Goal: Task Accomplishment & Management: Use online tool/utility

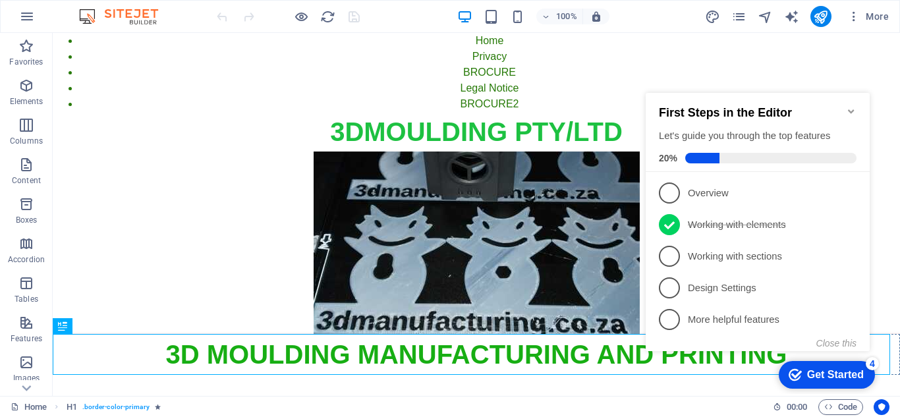
click at [850, 106] on icon "Minimize checklist" at bounding box center [851, 111] width 11 height 11
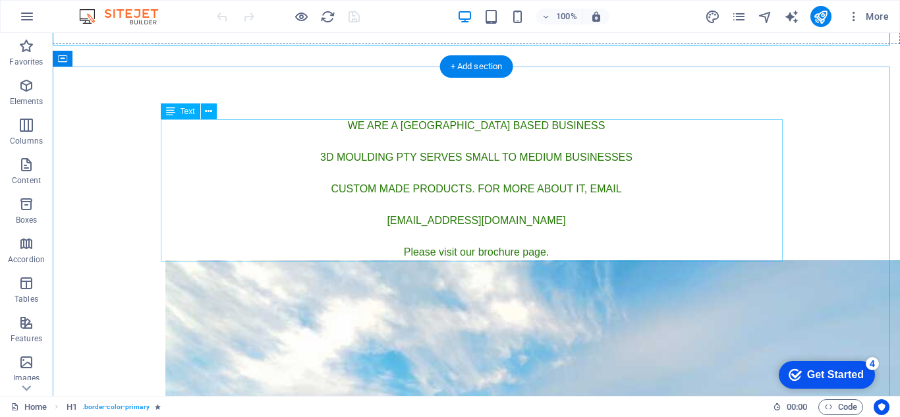
scroll to position [396, 0]
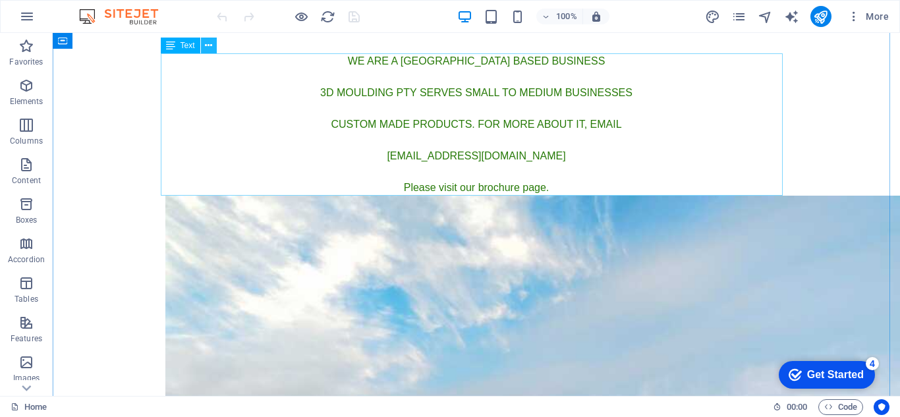
click at [208, 46] on icon at bounding box center [208, 46] width 7 height 14
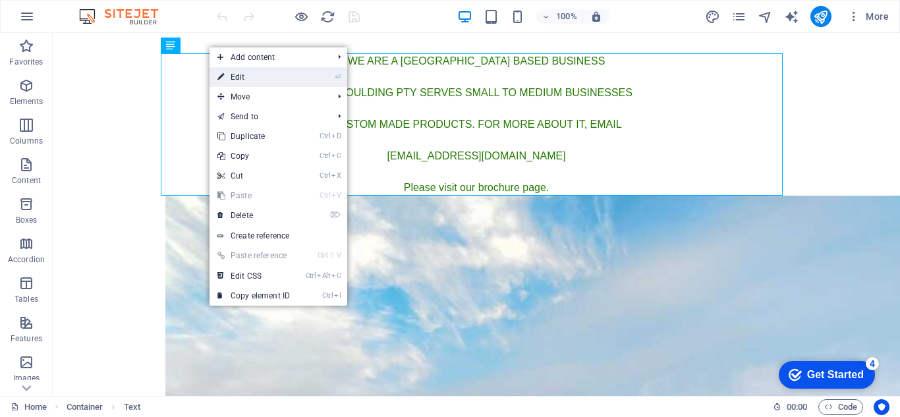
click at [233, 78] on link "⏎ Edit" at bounding box center [254, 77] width 88 height 20
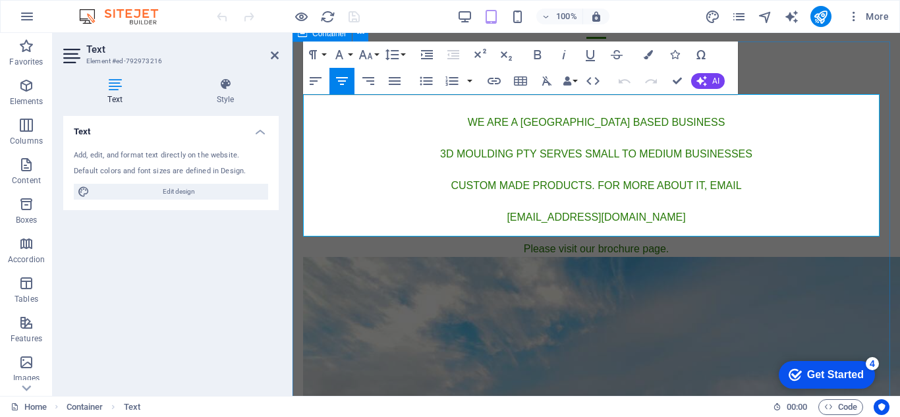
scroll to position [384, 0]
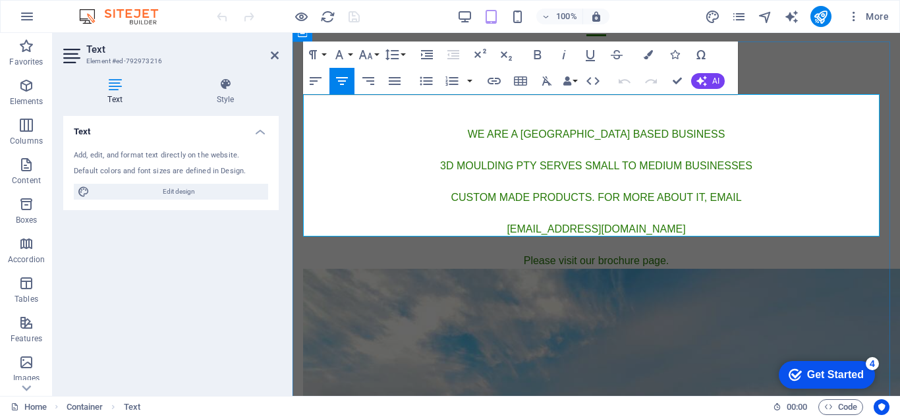
click at [649, 198] on p "WE ARE A [GEOGRAPHIC_DATA] BASED BUSINESS 3D MOULDING PTY SERVES SMALL TO MEDIU…" at bounding box center [596, 198] width 587 height 142
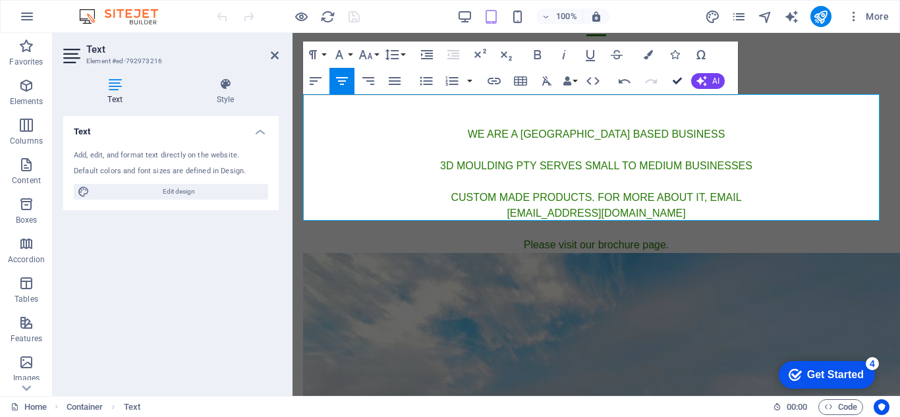
scroll to position [355, 0]
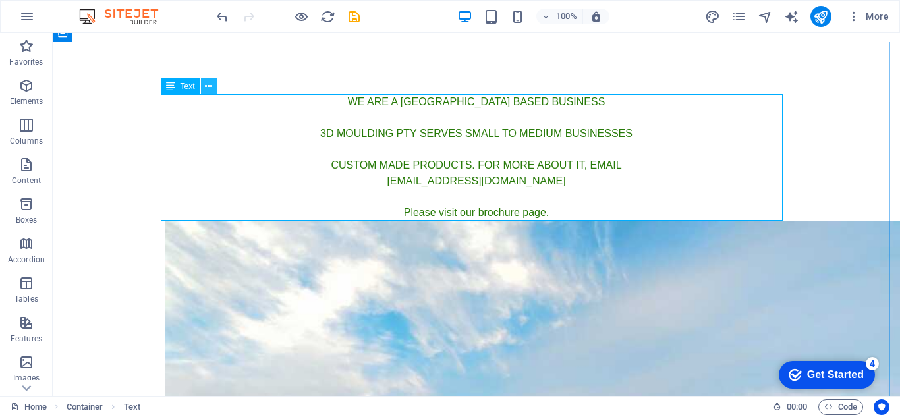
click at [206, 85] on icon at bounding box center [208, 87] width 7 height 14
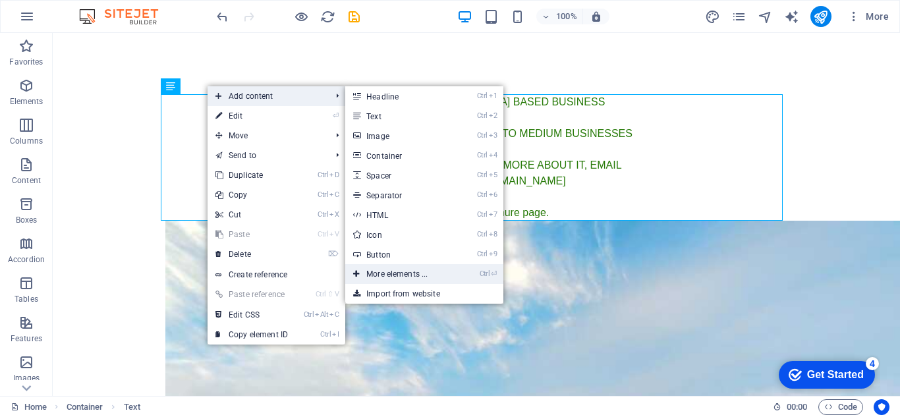
drag, startPoint x: 390, startPoint y: 273, endPoint x: 110, endPoint y: 239, distance: 281.5
click at [390, 273] on link "Ctrl ⏎ More elements ..." at bounding box center [399, 274] width 109 height 20
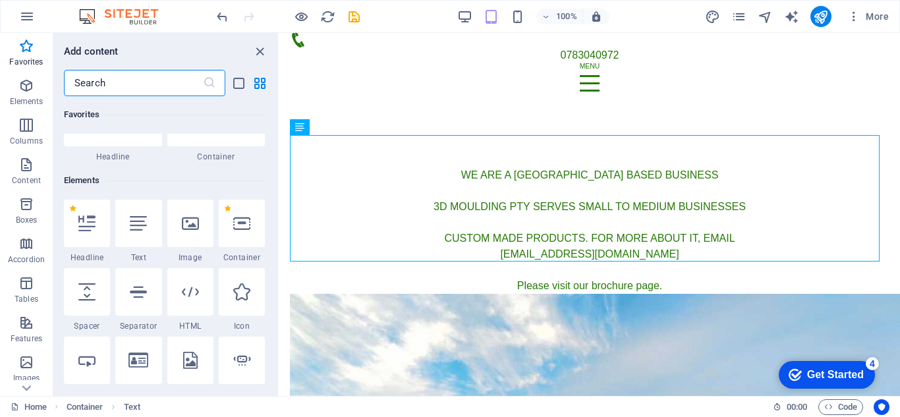
scroll to position [140, 0]
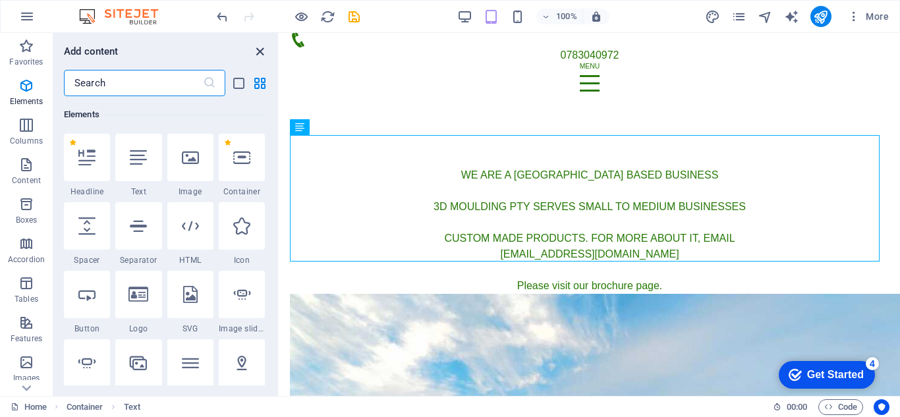
click at [256, 51] on icon "close panel" at bounding box center [259, 51] width 15 height 15
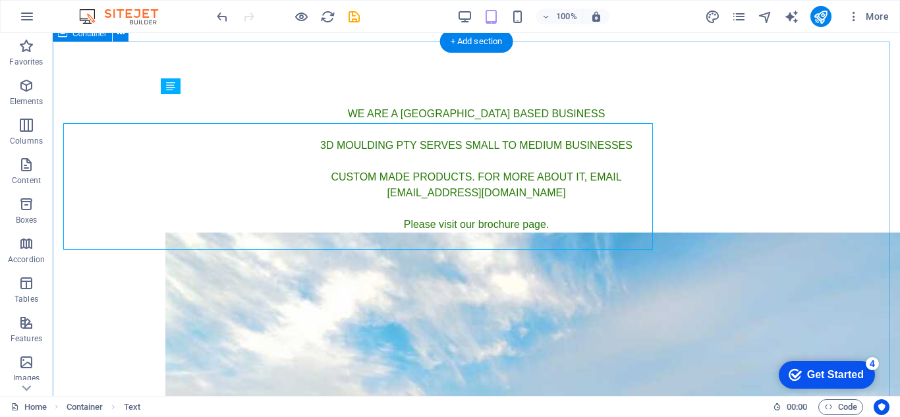
scroll to position [355, 0]
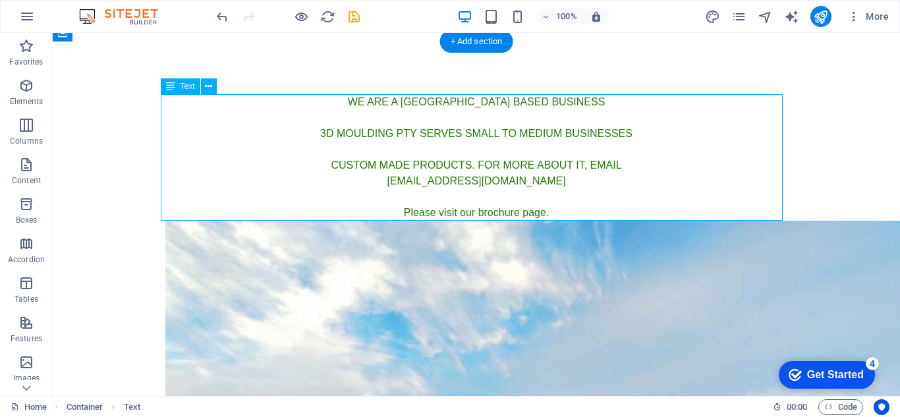
drag, startPoint x: 375, startPoint y: 178, endPoint x: 411, endPoint y: 183, distance: 35.9
click at [411, 183] on div "WE ARE A [GEOGRAPHIC_DATA] BASED BUSINESS 3D MOULDING PTY SERVES SMALL TO MEDIU…" at bounding box center [476, 157] width 622 height 127
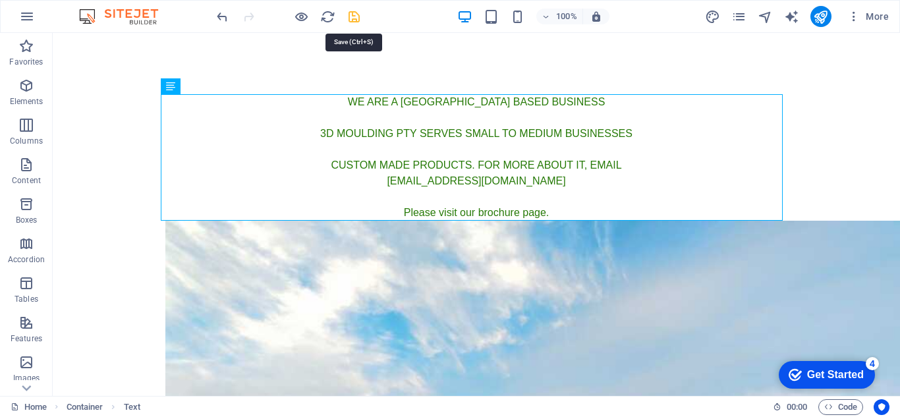
click at [348, 16] on icon "save" at bounding box center [354, 16] width 15 height 15
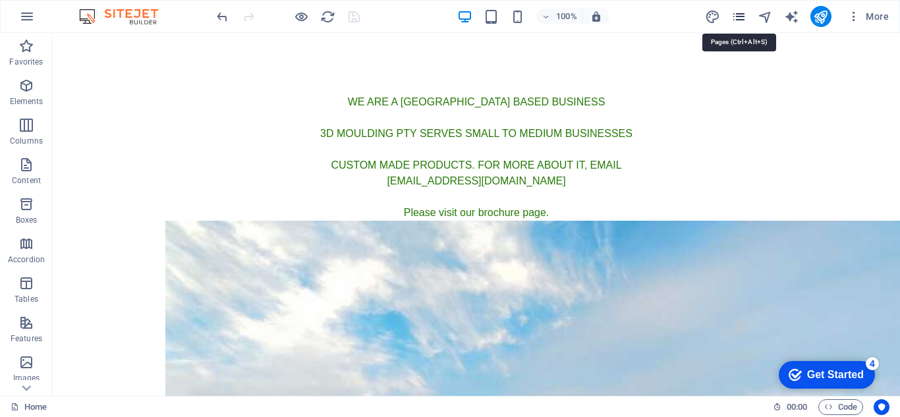
click at [742, 15] on icon "pages" at bounding box center [739, 16] width 15 height 15
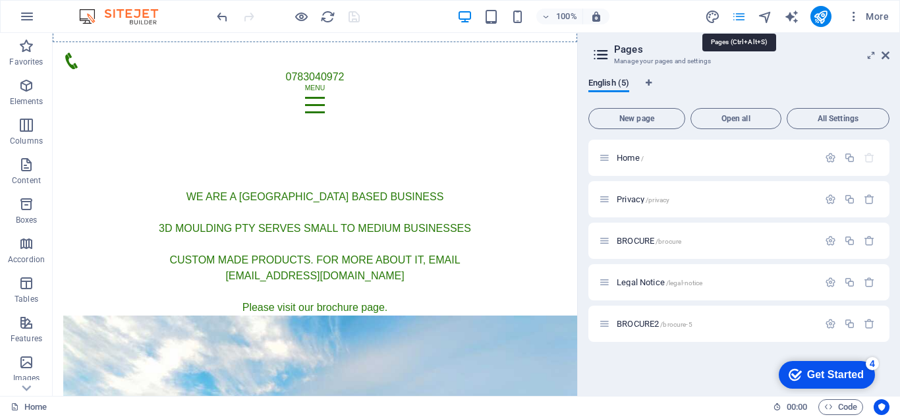
scroll to position [376, 0]
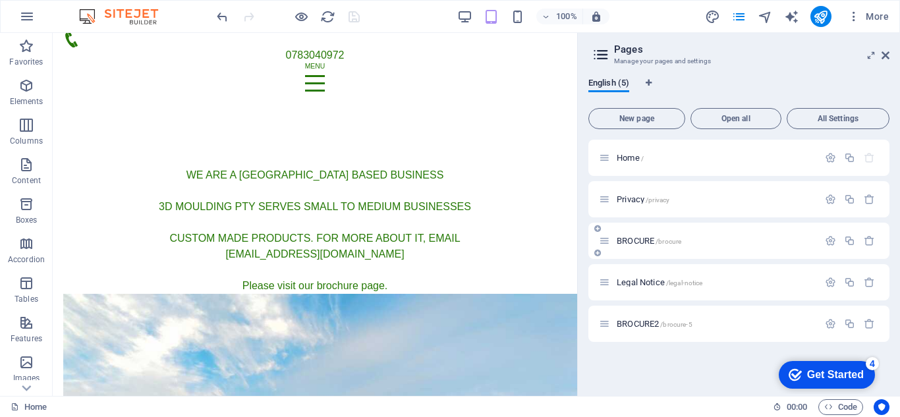
click at [639, 241] on span "BROCURE /brocure" at bounding box center [649, 241] width 65 height 10
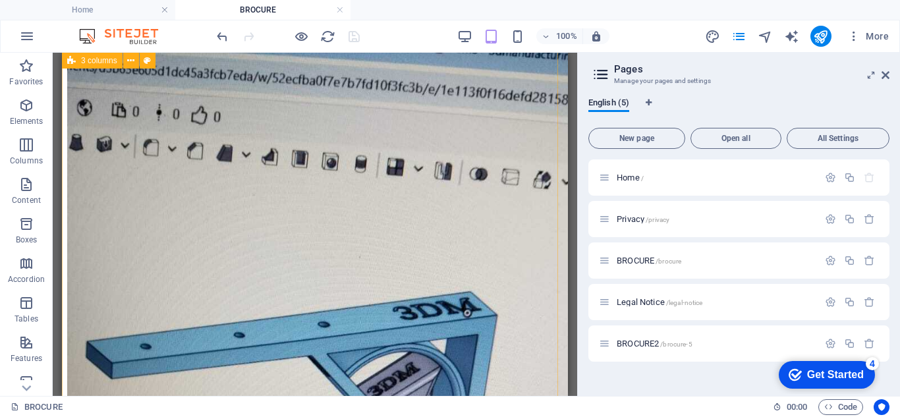
scroll to position [0, 0]
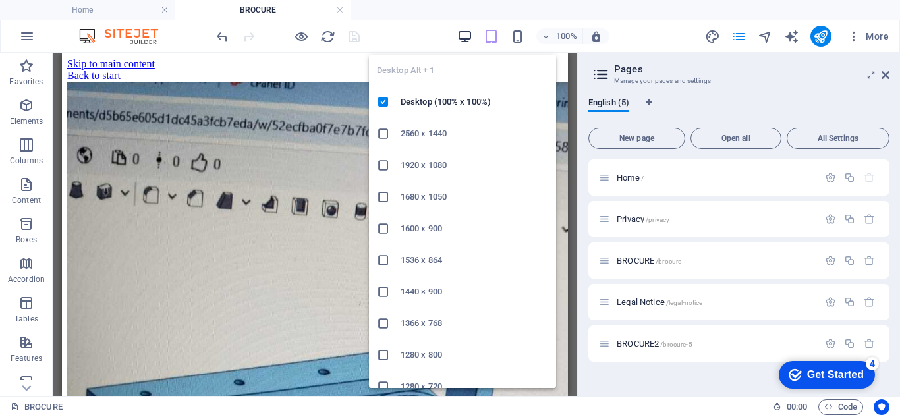
click at [465, 35] on icon "button" at bounding box center [464, 36] width 15 height 15
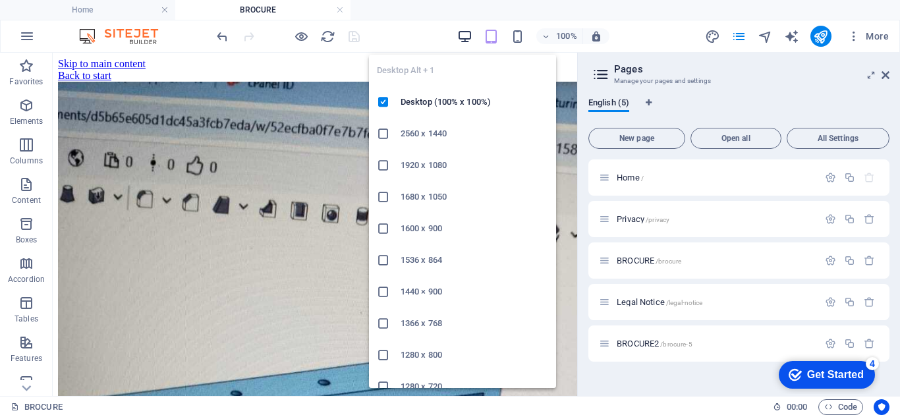
click at [466, 33] on icon "button" at bounding box center [464, 36] width 15 height 15
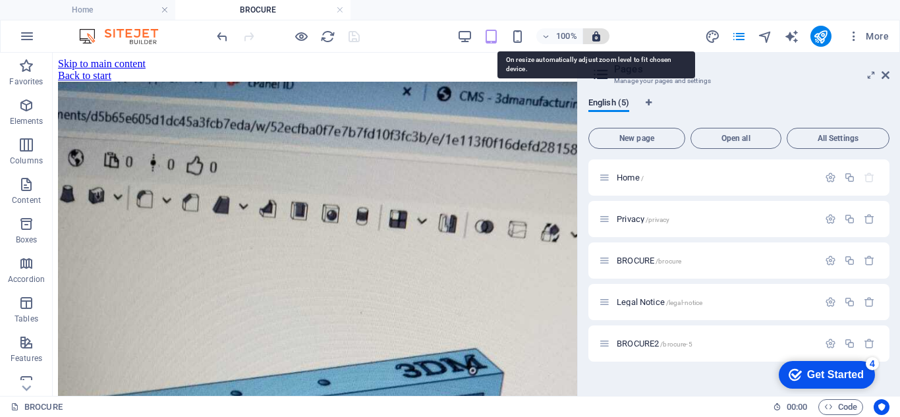
click at [599, 34] on icon "button" at bounding box center [597, 36] width 12 height 12
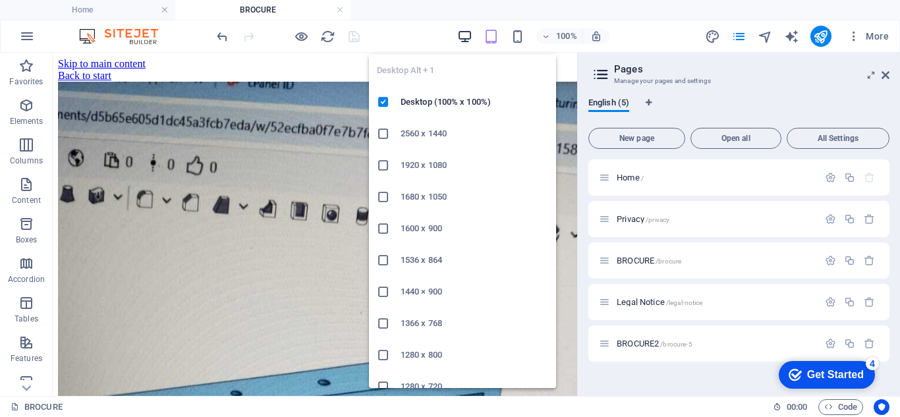
click at [459, 34] on icon "button" at bounding box center [464, 36] width 15 height 15
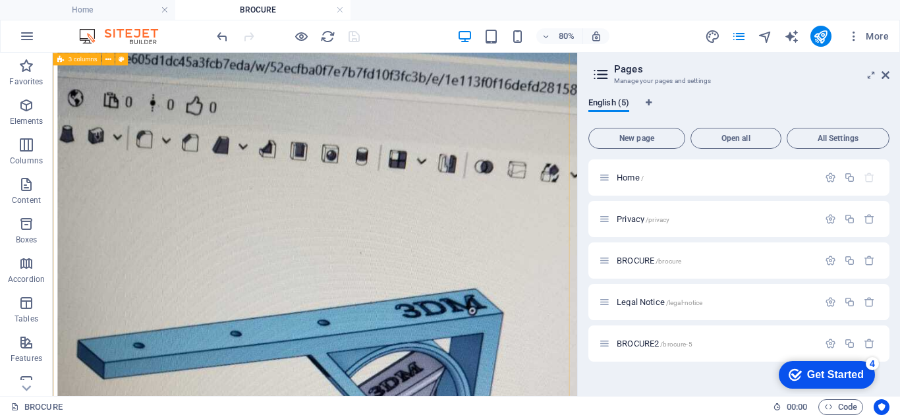
scroll to position [31, 0]
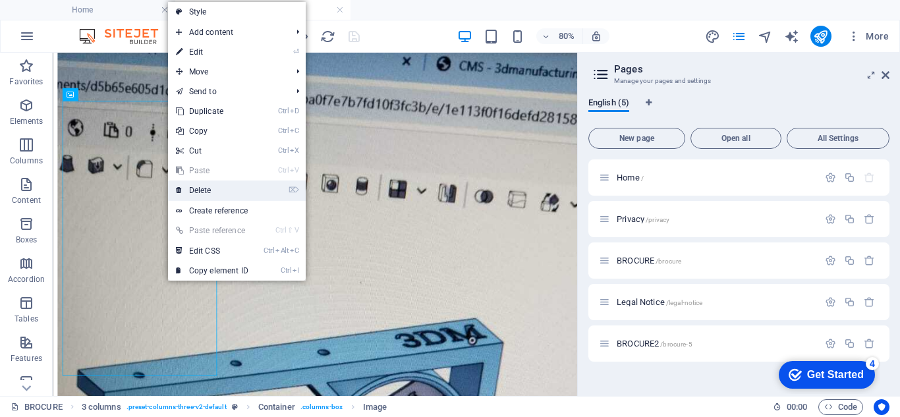
click at [204, 190] on link "⌦ Delete" at bounding box center [212, 191] width 88 height 20
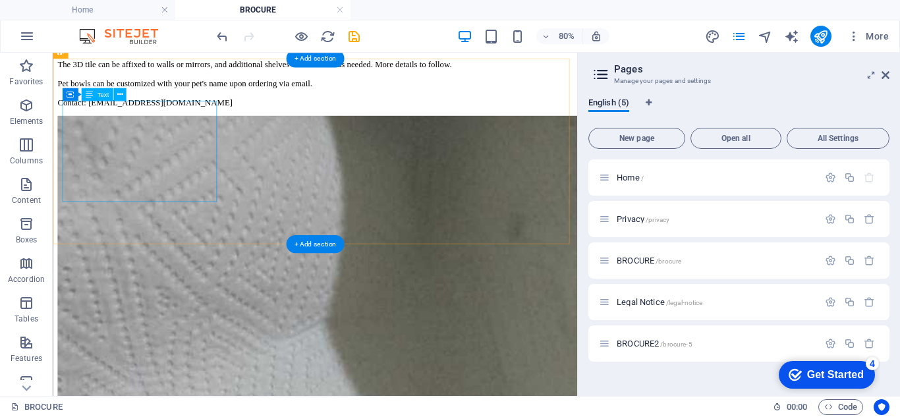
drag, startPoint x: 210, startPoint y: 231, endPoint x: 210, endPoint y: 223, distance: 8.6
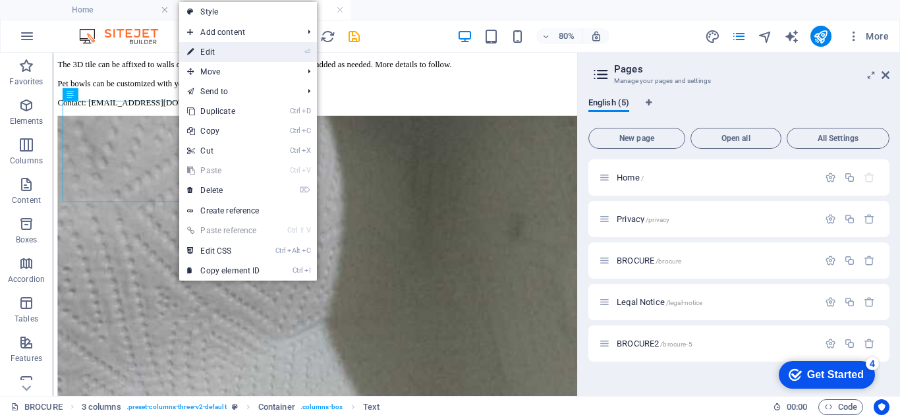
click at [217, 55] on link "⏎ Edit" at bounding box center [223, 52] width 88 height 20
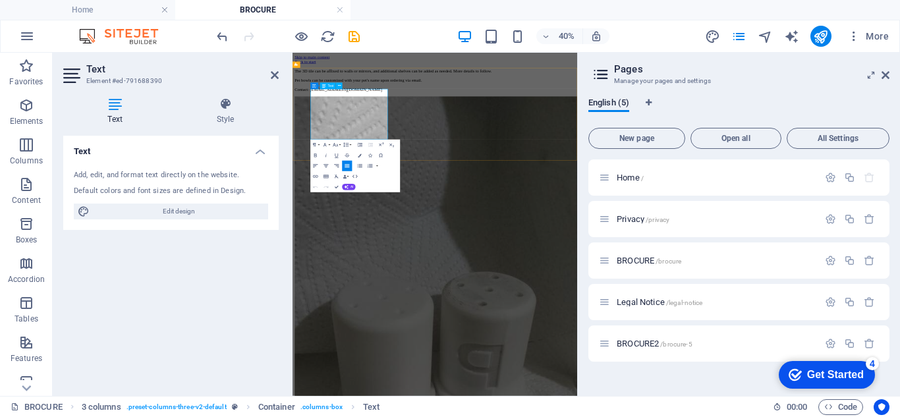
click at [490, 152] on p "The 3D tile can be affixed to walls or mirrors, and additional shelves can be a…" at bounding box center [648, 121] width 701 height 59
click at [549, 36] on icon "button" at bounding box center [546, 36] width 9 height 9
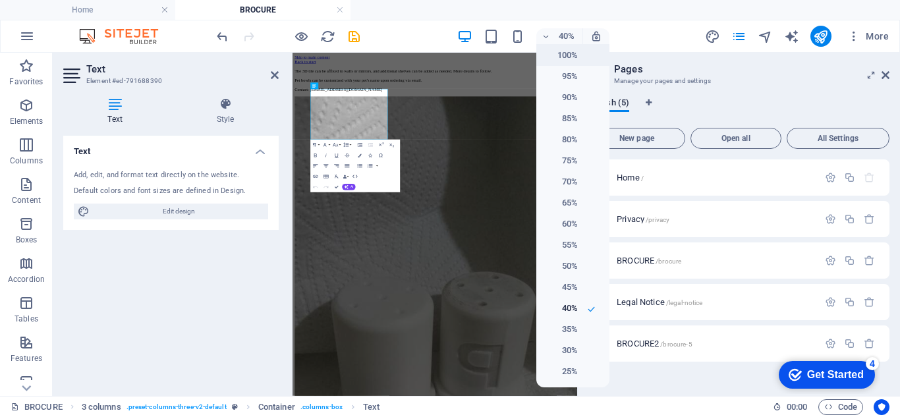
click at [548, 52] on h6 "100%" at bounding box center [562, 55] width 34 height 16
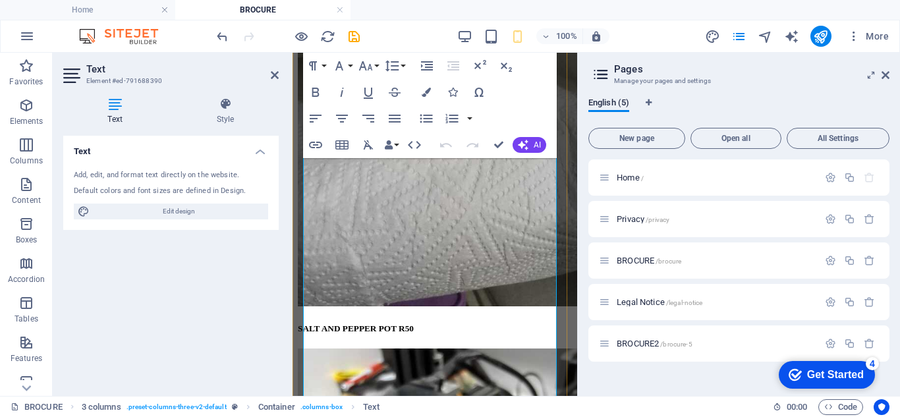
scroll to position [527, 0]
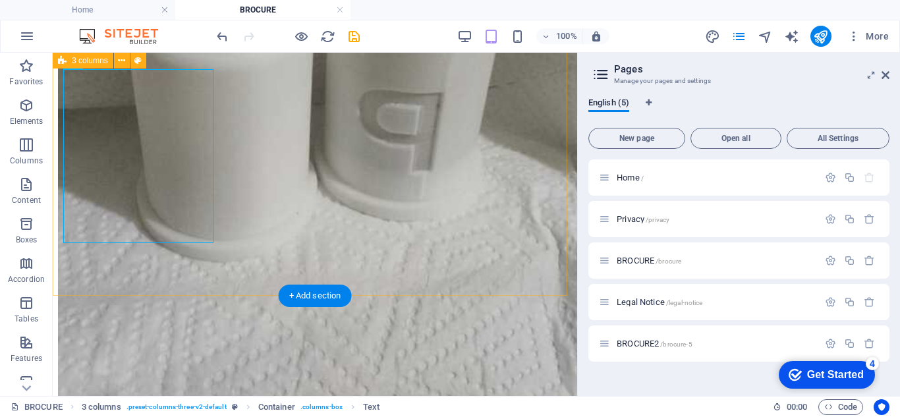
scroll to position [67, 0]
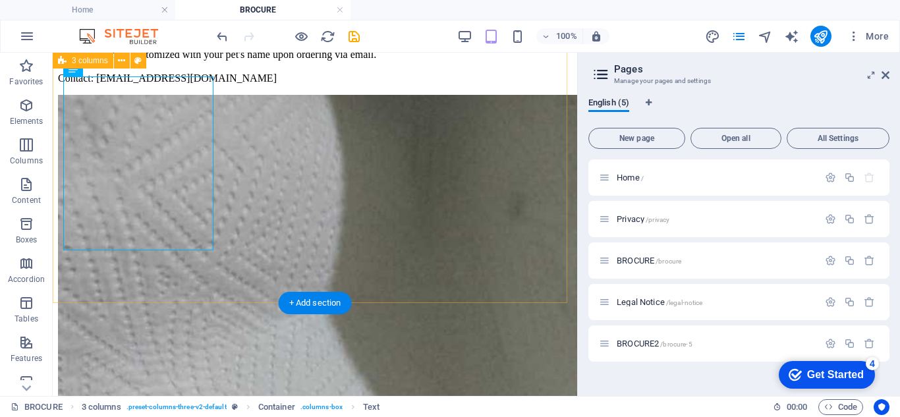
click at [358, 84] on div "The 3D tile can be affixed to walls or mirrors, and additional shelves can be a…" at bounding box center [315, 54] width 514 height 59
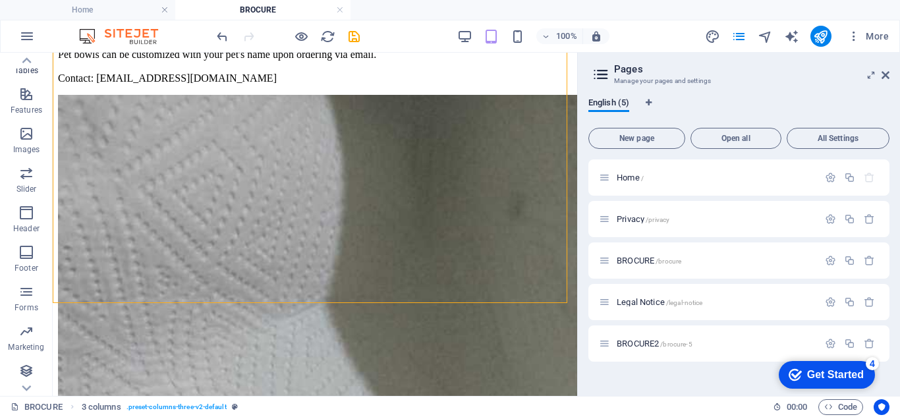
scroll to position [250, 0]
click at [25, 175] on icon "button" at bounding box center [26, 172] width 16 height 16
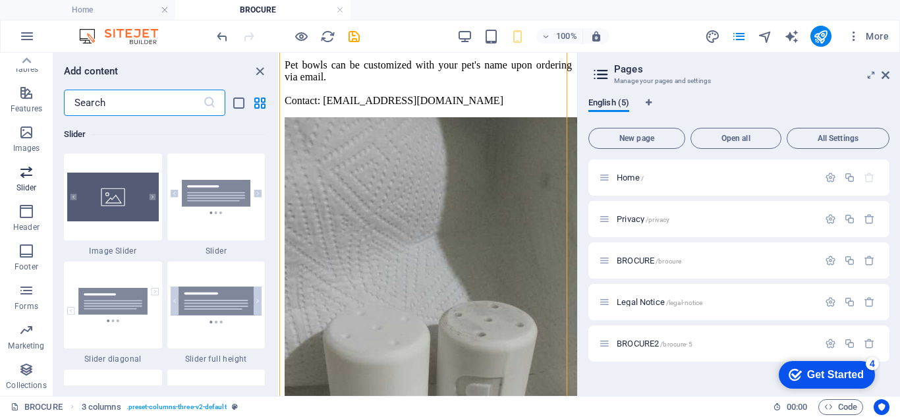
scroll to position [7473, 0]
click at [111, 208] on img at bounding box center [113, 197] width 92 height 49
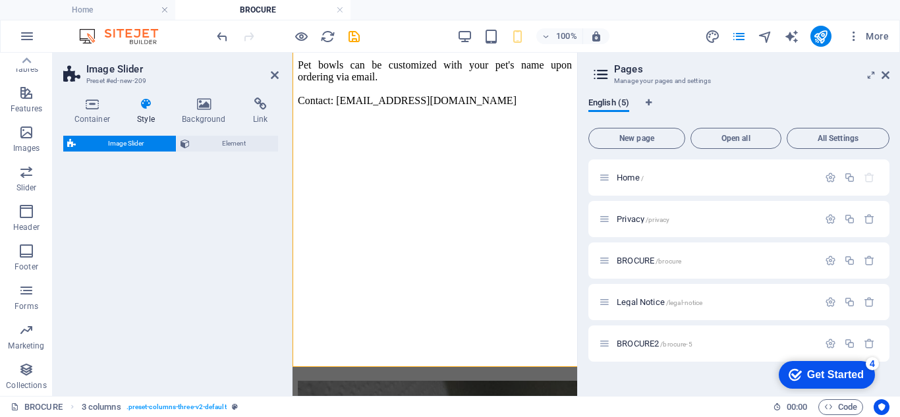
select select "rem"
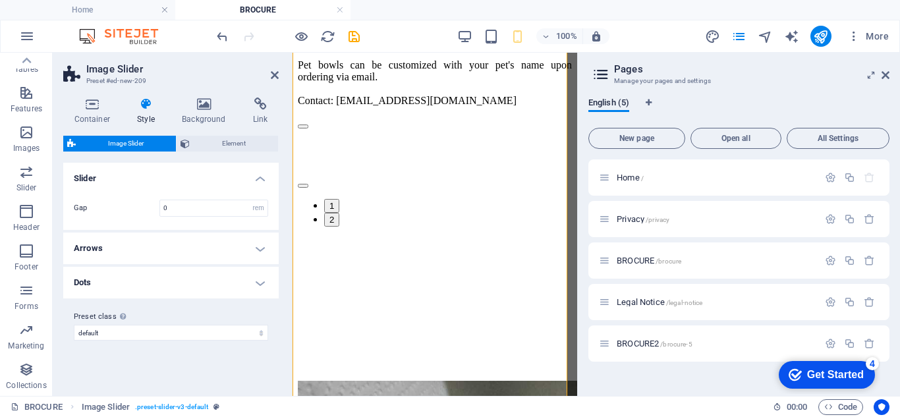
scroll to position [750, 0]
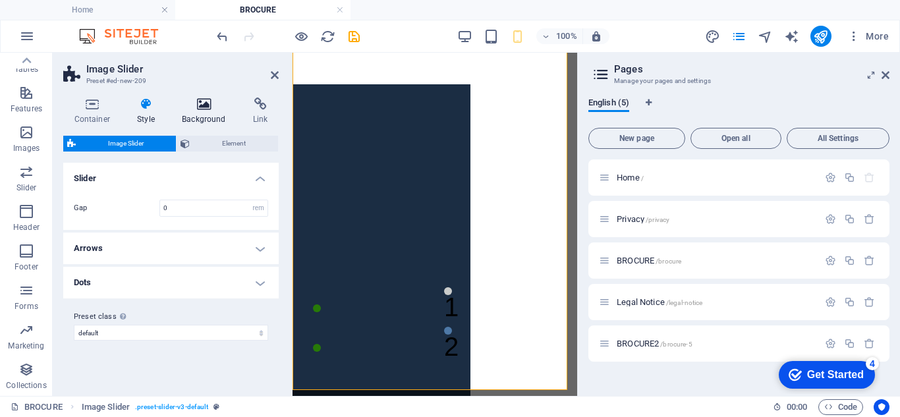
click at [204, 103] on icon at bounding box center [204, 104] width 66 height 13
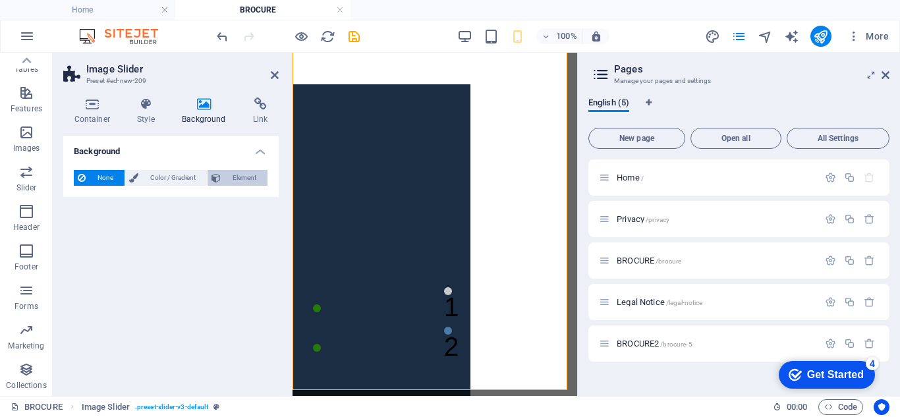
click at [226, 173] on span "Element" at bounding box center [244, 178] width 39 height 16
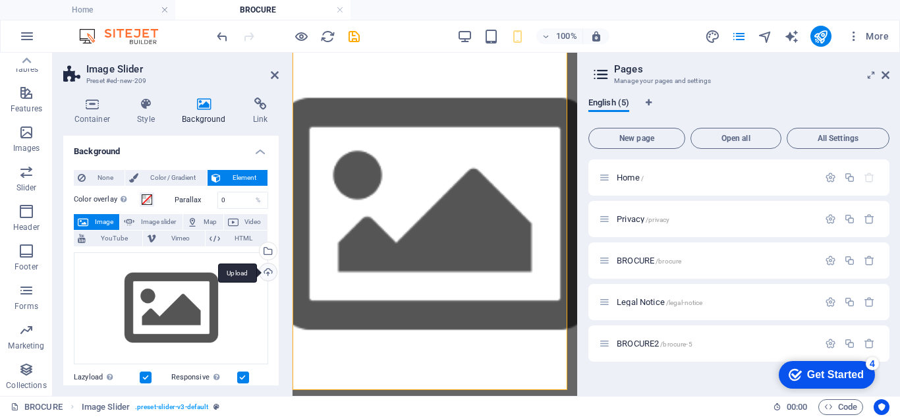
click at [265, 270] on div "Upload" at bounding box center [267, 274] width 20 height 20
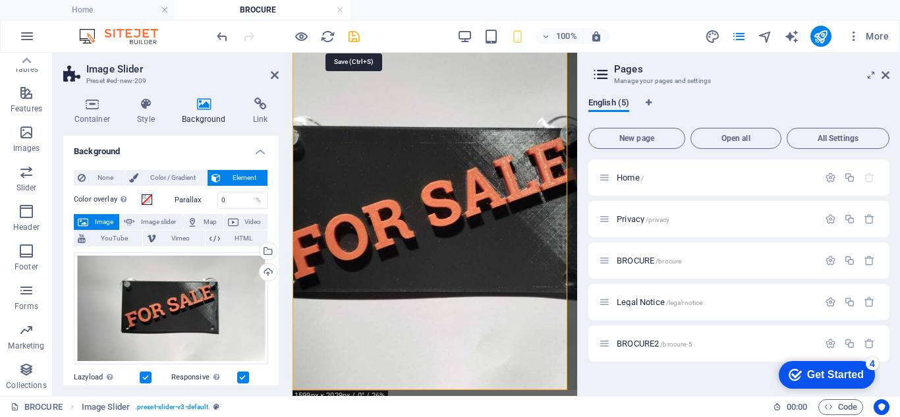
click at [357, 36] on icon "save" at bounding box center [354, 36] width 15 height 15
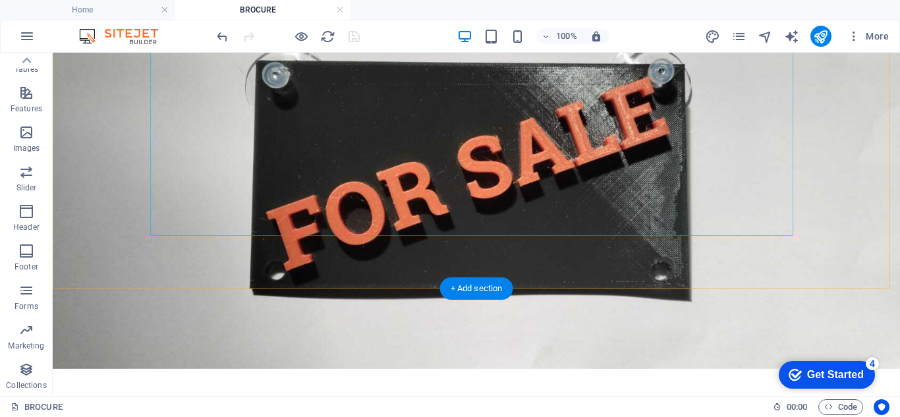
scroll to position [257, 0]
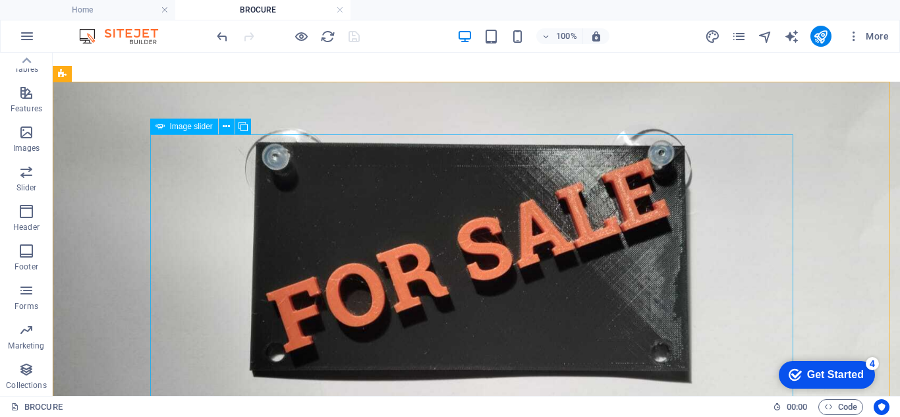
click at [199, 126] on span "Image slider" at bounding box center [191, 127] width 43 height 8
click at [241, 124] on icon at bounding box center [243, 127] width 9 height 14
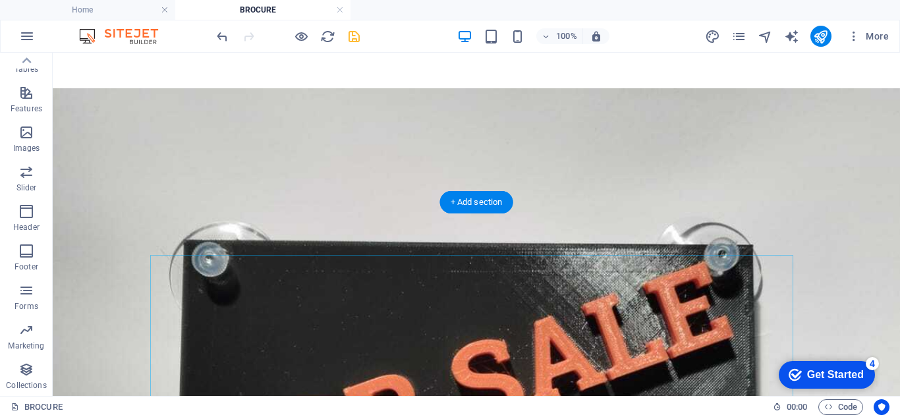
scroll to position [264, 0]
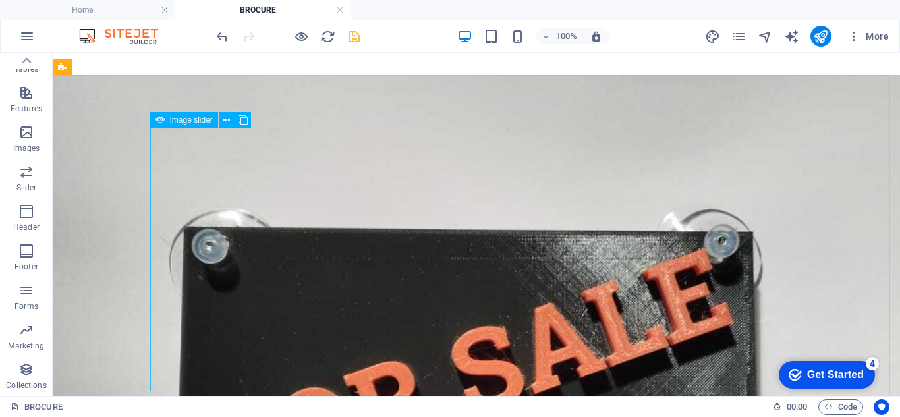
click at [198, 122] on span "Image slider" at bounding box center [191, 120] width 43 height 8
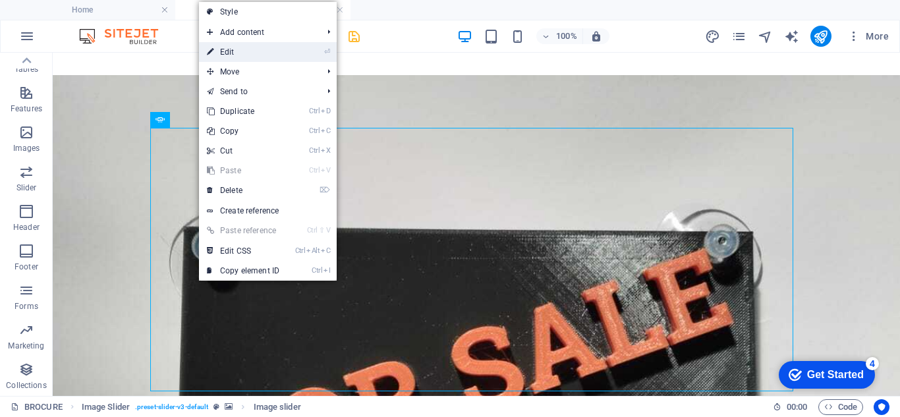
drag, startPoint x: 234, startPoint y: 49, endPoint x: 3, endPoint y: 191, distance: 271.3
click at [234, 49] on link "⏎ Edit" at bounding box center [243, 52] width 88 height 20
select select "px"
select select "ms"
select select "s"
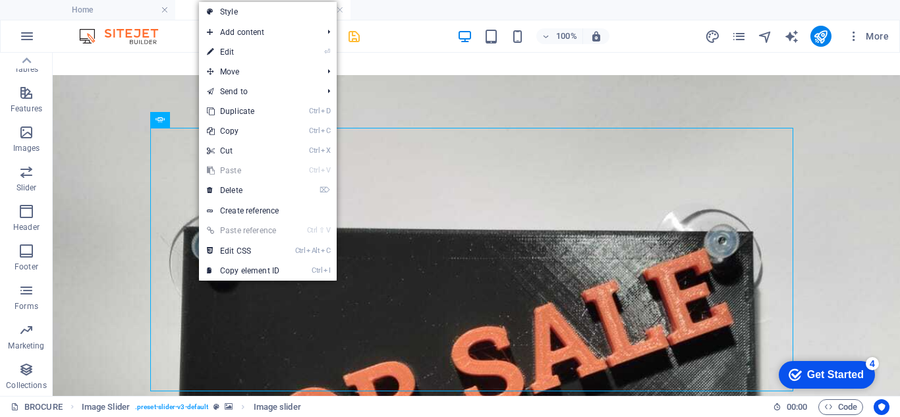
select select "progressive"
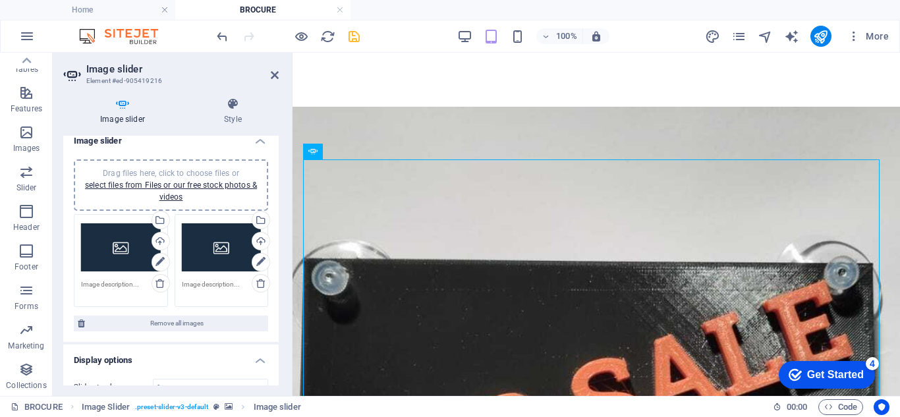
scroll to position [0, 0]
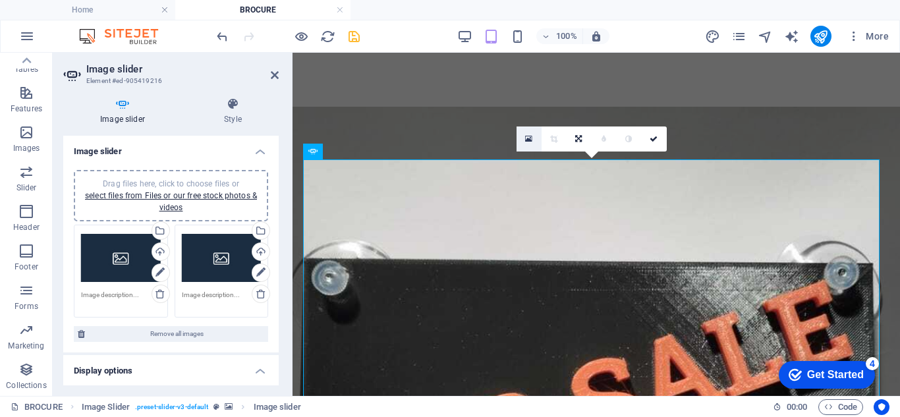
click at [531, 139] on icon at bounding box center [528, 138] width 7 height 9
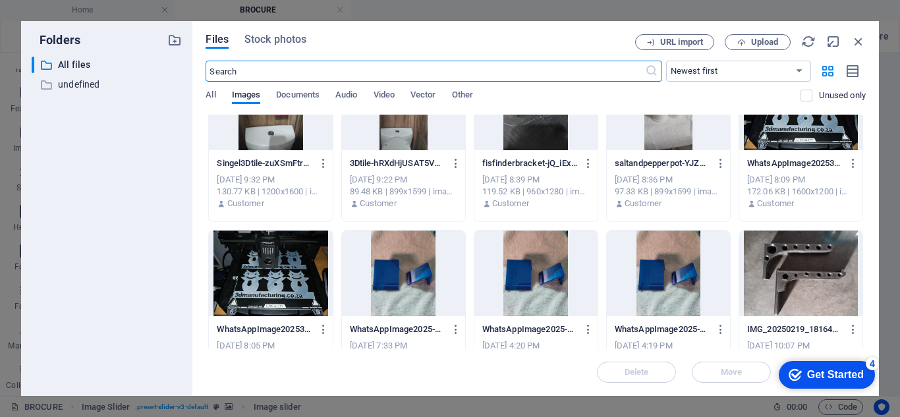
scroll to position [525, 0]
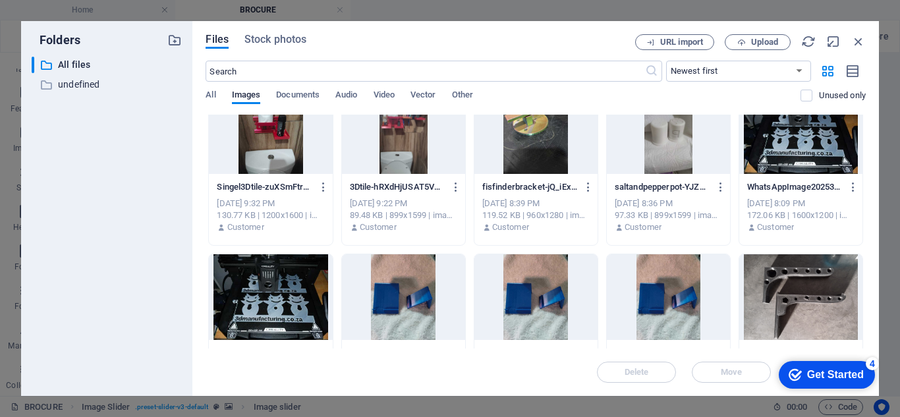
click at [289, 311] on div at bounding box center [270, 297] width 123 height 86
click at [769, 39] on span "Upload" at bounding box center [764, 42] width 27 height 8
click at [275, 303] on div at bounding box center [270, 297] width 123 height 86
click at [859, 42] on icon "button" at bounding box center [859, 41] width 15 height 15
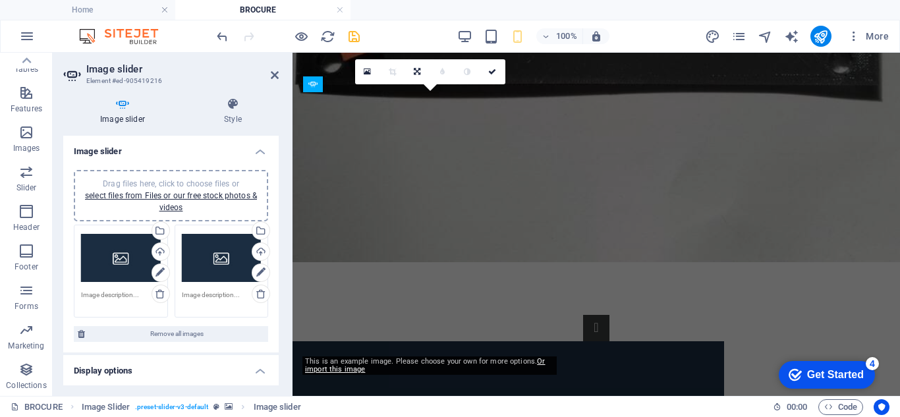
scroll to position [355, 0]
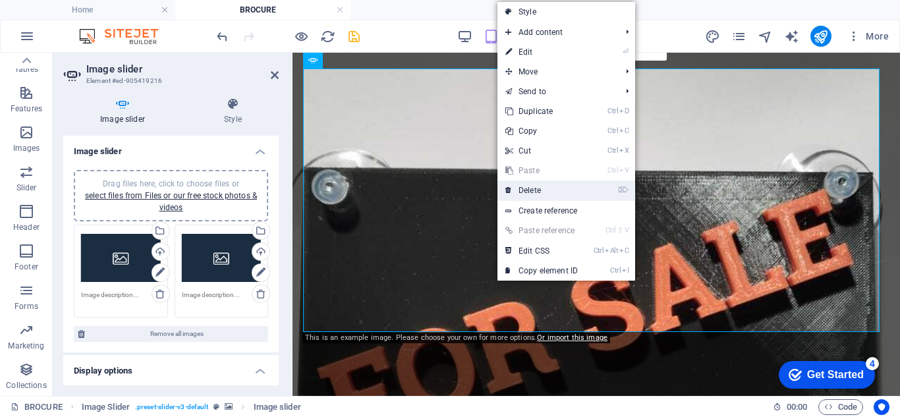
click at [516, 185] on link "⌦ Delete" at bounding box center [542, 191] width 88 height 20
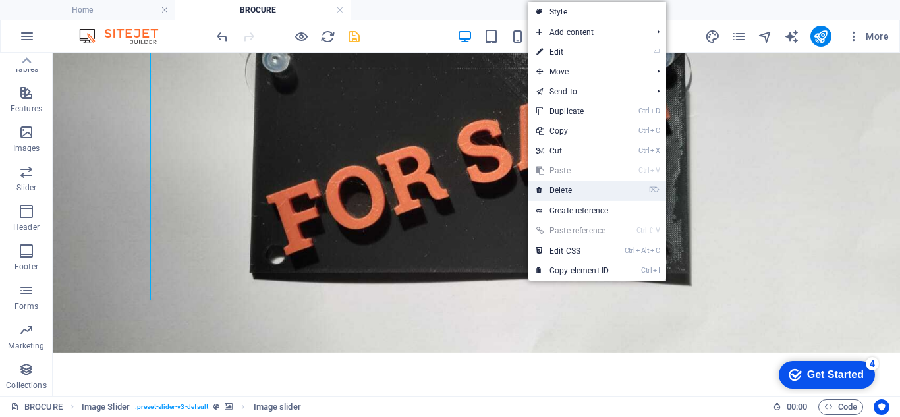
click at [537, 190] on icon at bounding box center [540, 191] width 7 height 20
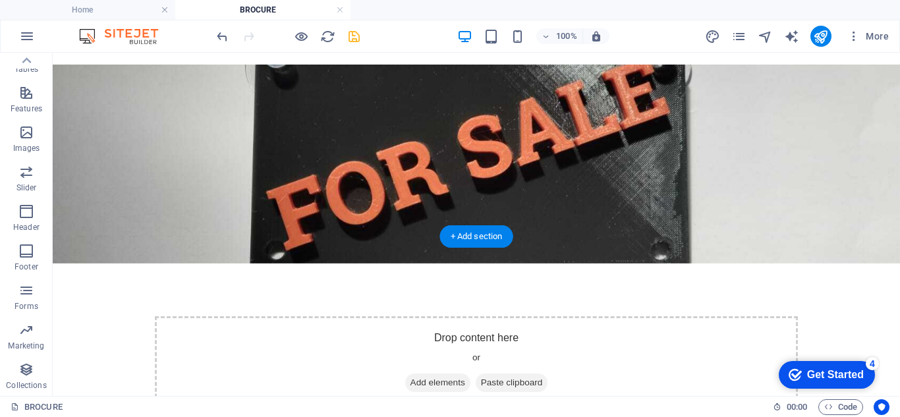
scroll to position [251, 0]
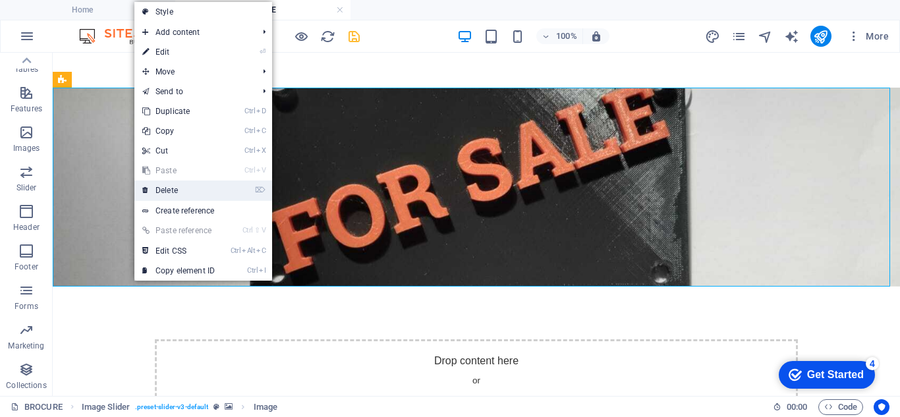
click at [174, 187] on link "⌦ Delete" at bounding box center [178, 191] width 88 height 20
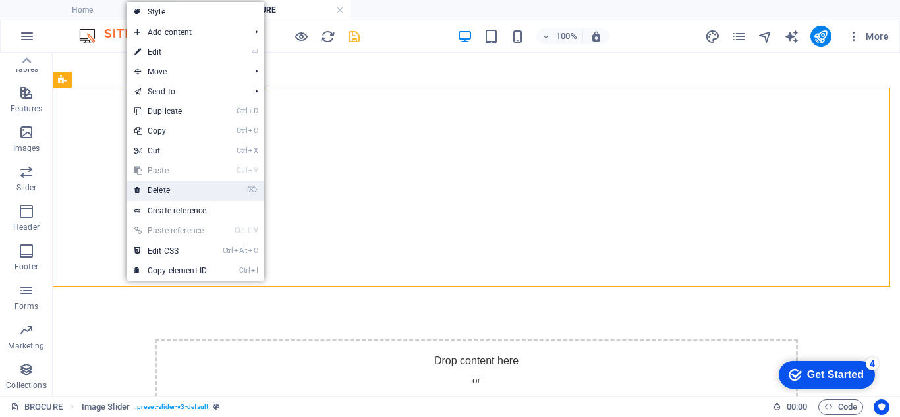
click at [149, 194] on link "⌦ Delete" at bounding box center [171, 191] width 88 height 20
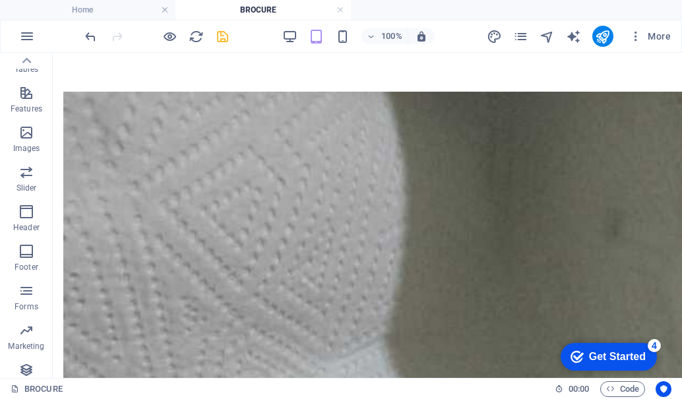
scroll to position [332, 0]
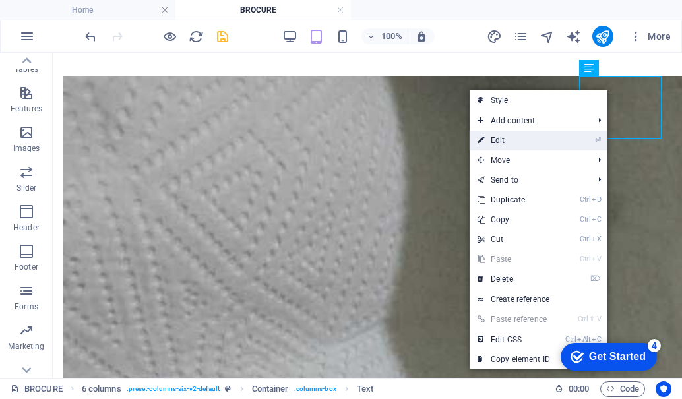
drag, startPoint x: 531, startPoint y: 140, endPoint x: 238, endPoint y: 88, distance: 298.0
click at [531, 140] on link "⏎ Edit" at bounding box center [513, 141] width 88 height 20
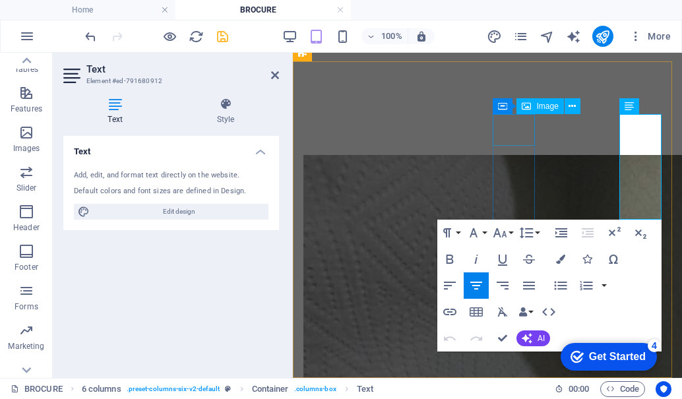
scroll to position [357, 0]
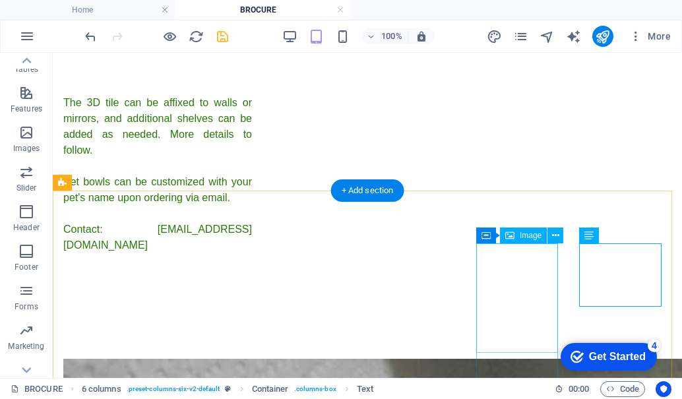
scroll to position [8, 0]
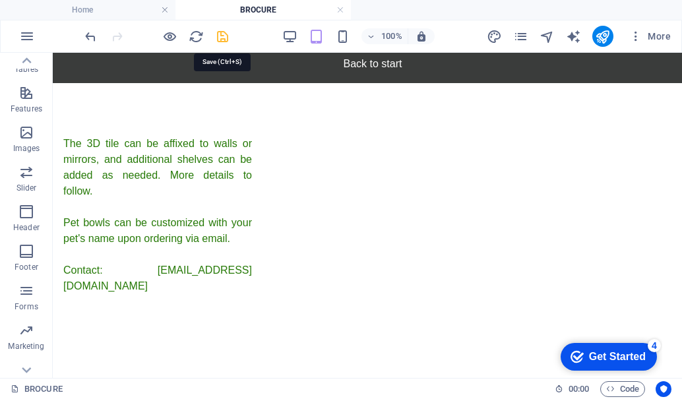
click at [223, 36] on icon "save" at bounding box center [222, 36] width 15 height 15
click at [517, 33] on icon "pages" at bounding box center [520, 36] width 15 height 15
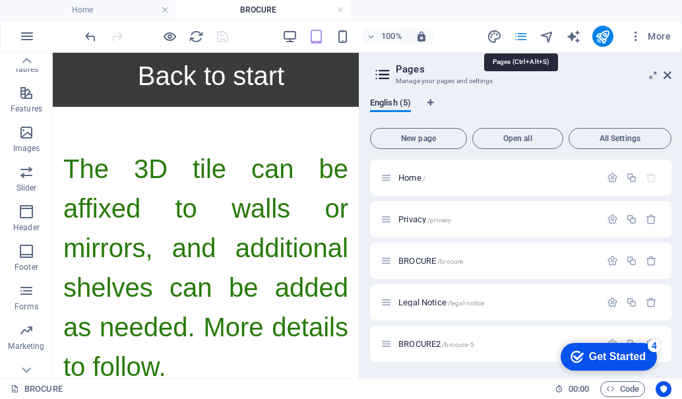
scroll to position [13, 0]
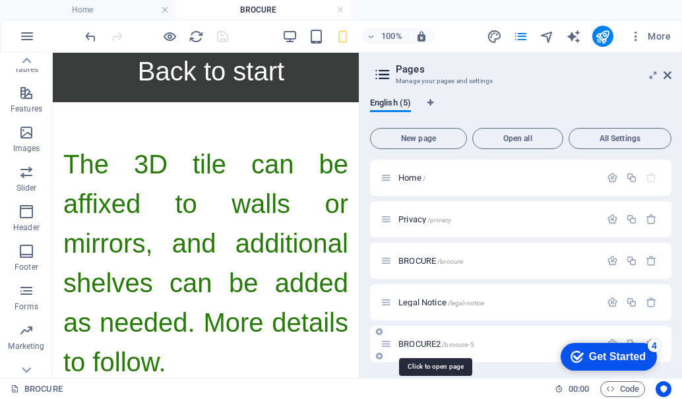
click at [427, 342] on span "BROCURE2 /brocure-5" at bounding box center [436, 344] width 76 height 10
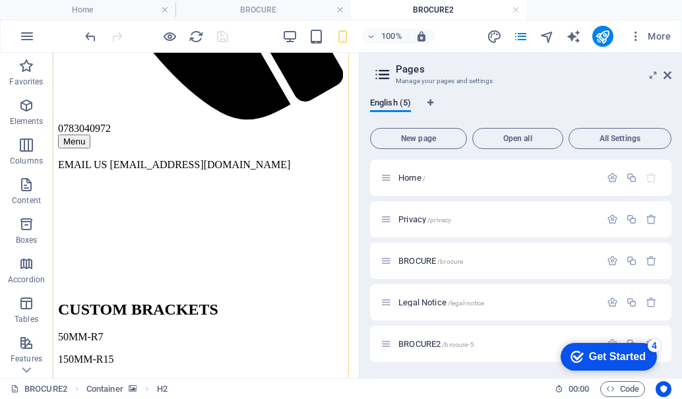
scroll to position [330, 0]
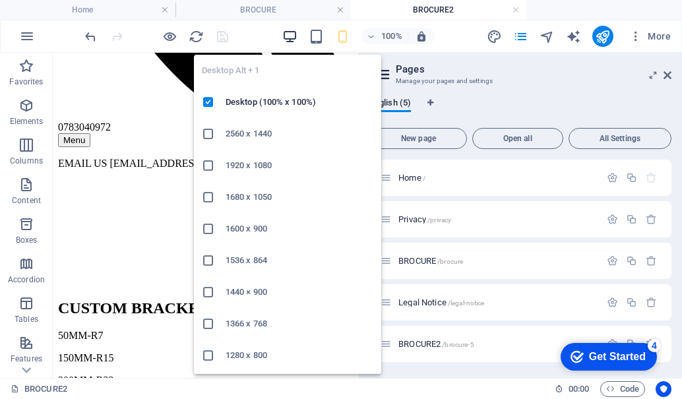
click at [291, 34] on icon "button" at bounding box center [289, 36] width 15 height 15
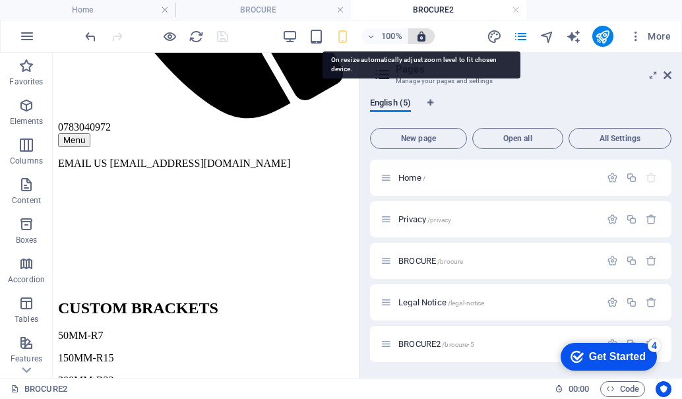
click at [421, 36] on icon "button" at bounding box center [421, 36] width 12 height 12
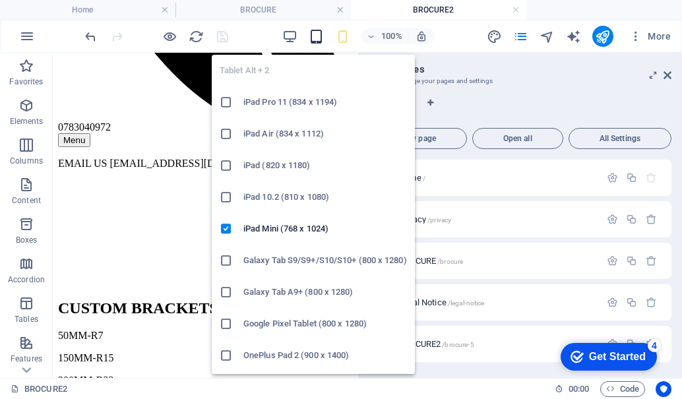
click at [312, 38] on icon "button" at bounding box center [316, 36] width 15 height 15
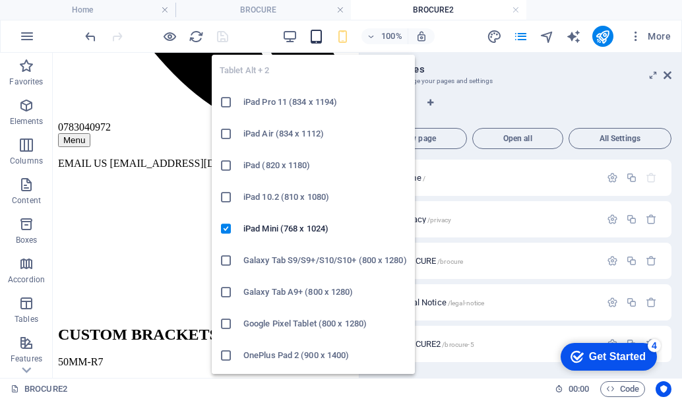
scroll to position [0, 0]
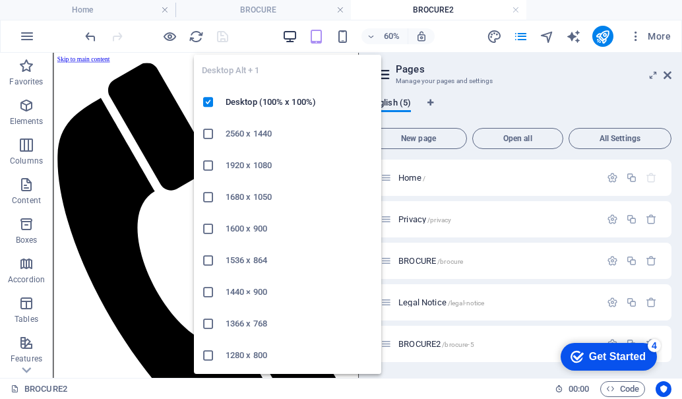
click at [285, 36] on icon "button" at bounding box center [289, 36] width 15 height 15
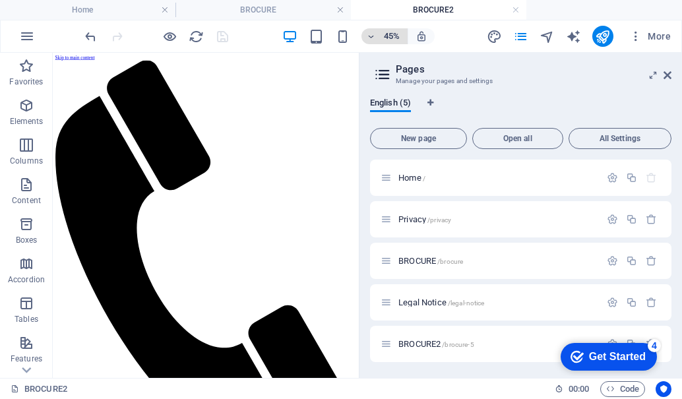
click at [370, 36] on icon "button" at bounding box center [371, 36] width 9 height 9
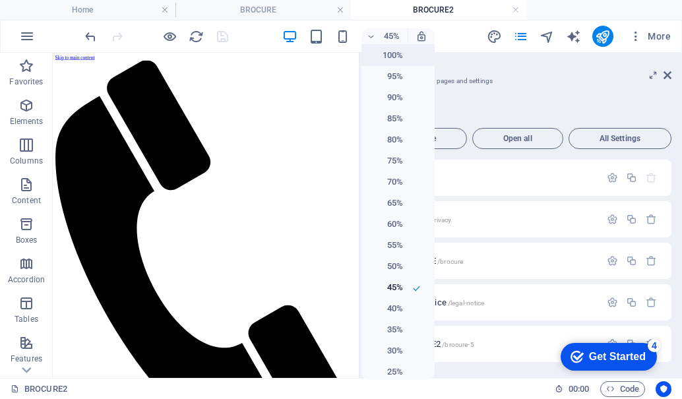
click at [367, 57] on li "100%" at bounding box center [397, 55] width 73 height 21
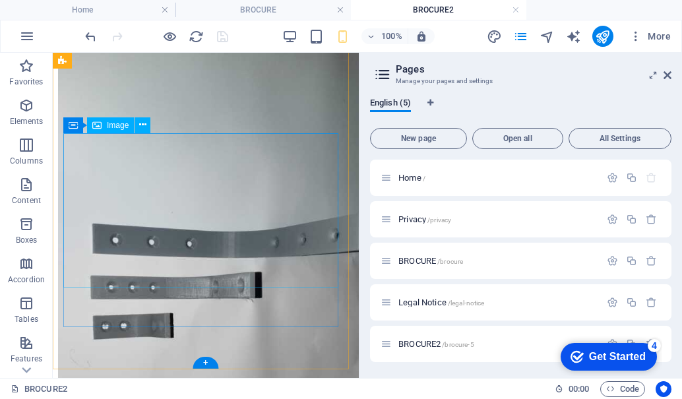
scroll to position [2878, 0]
